Goal: Go to known website: Go to known website

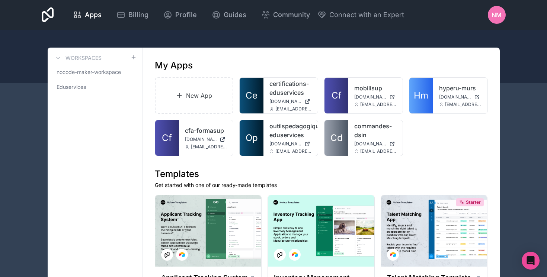
click at [210, 45] on div at bounding box center [273, 57] width 547 height 54
click at [427, 101] on span "Hm" at bounding box center [421, 96] width 15 height 12
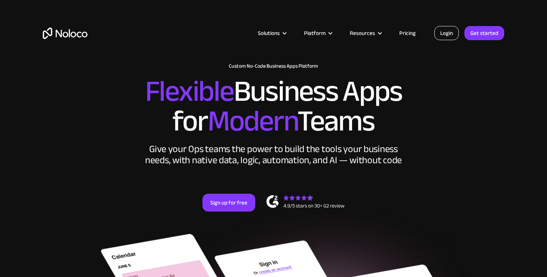
click at [445, 29] on link "Login" at bounding box center [446, 33] width 25 height 14
